Goal: Task Accomplishment & Management: Use online tool/utility

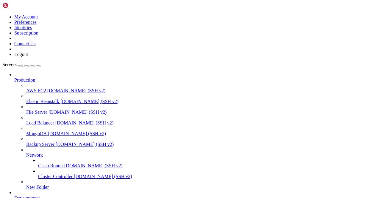
scroll to position [11409, 0]
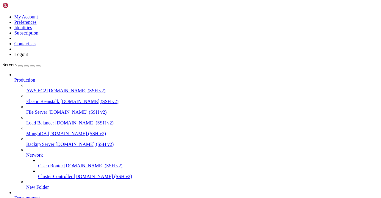
scroll to position [11593, 0]
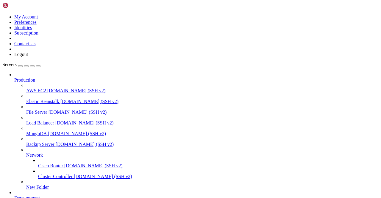
scroll to position [601, 0]
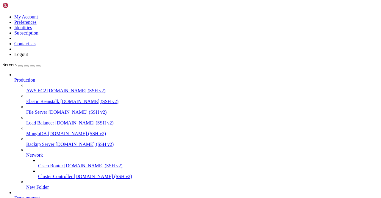
scroll to position [152, 0]
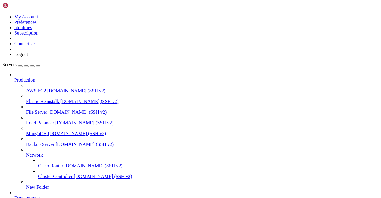
type input "Telegram215"
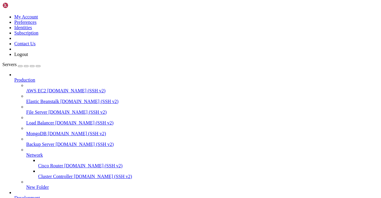
scroll to position [13879, 0]
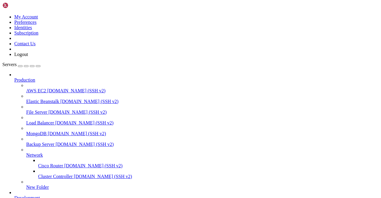
scroll to position [14293, 0]
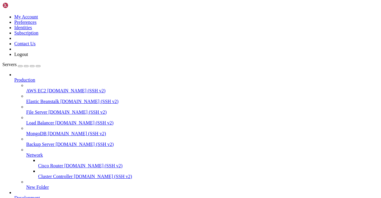
scroll to position [15847, 0]
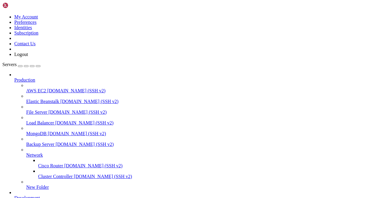
scroll to position [28082, 0]
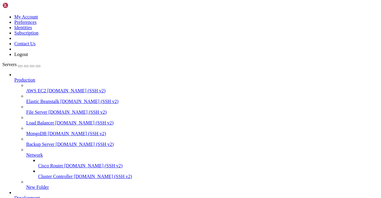
scroll to position [0, 0]
